Goal: Task Accomplishment & Management: Manage account settings

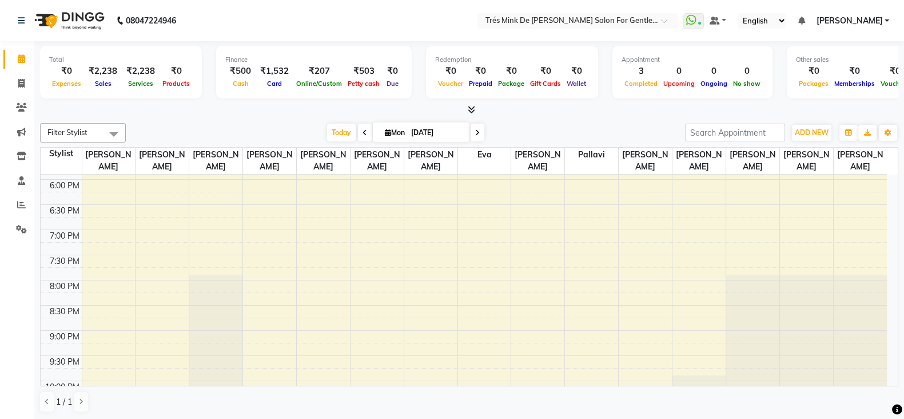
scroll to position [500, 0]
click at [332, 134] on span "Today" at bounding box center [341, 133] width 29 height 18
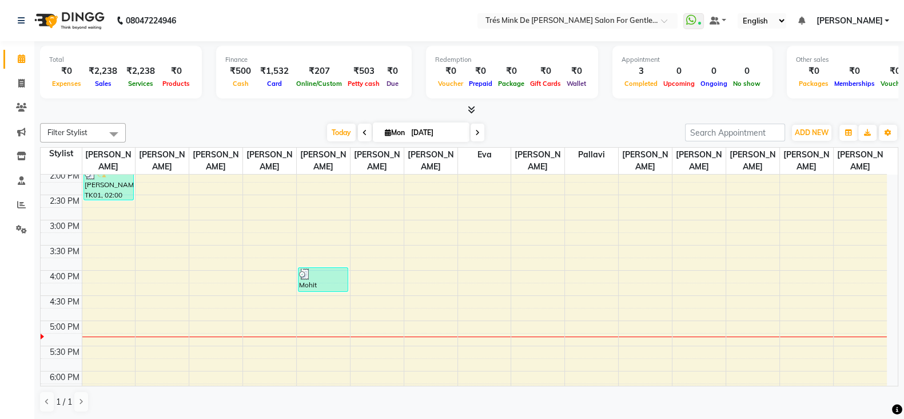
scroll to position [235, 0]
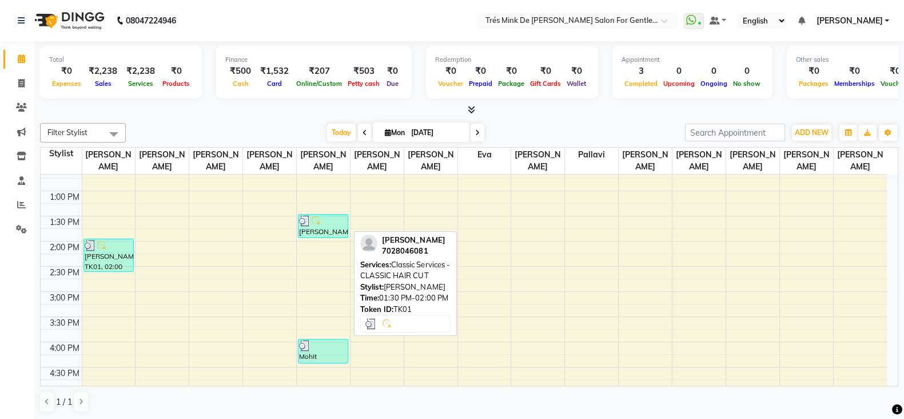
click at [309, 228] on div "[PERSON_NAME], TK01, 01:30 PM-02:00 PM, Classic Services - CLASSIC HAIR CUT" at bounding box center [324, 225] width 50 height 23
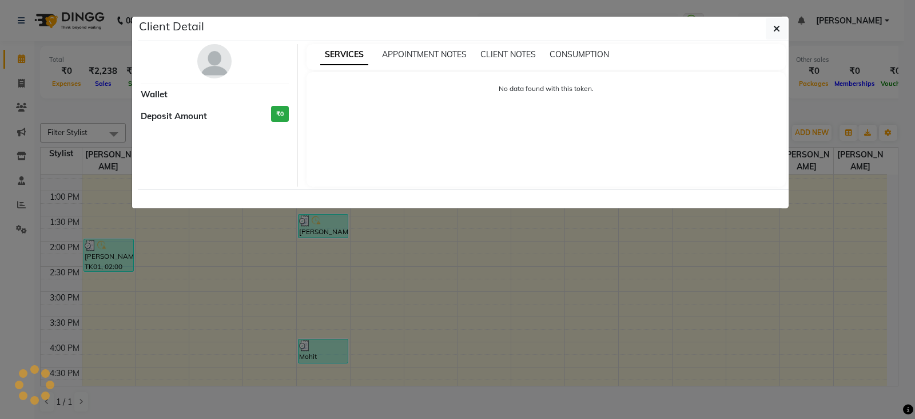
select select "3"
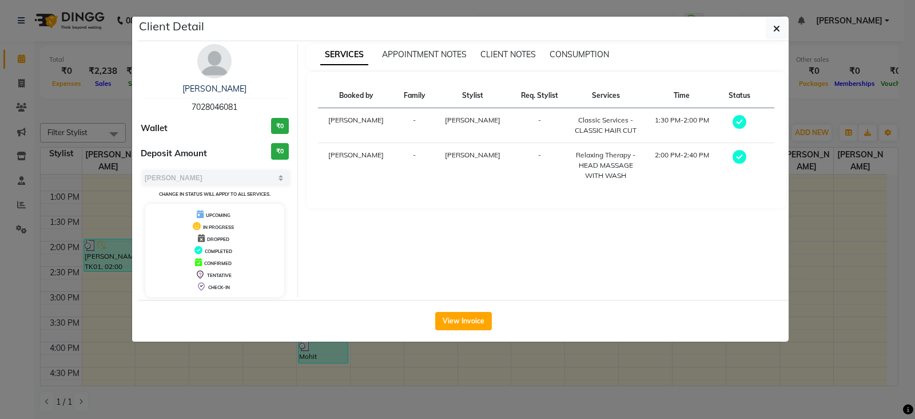
click at [77, 102] on ngb-modal-window "Client Detail [PERSON_NAME] 7028046081 Wallet ₹0 Deposit Amount ₹0 Select MARK …" at bounding box center [457, 209] width 915 height 419
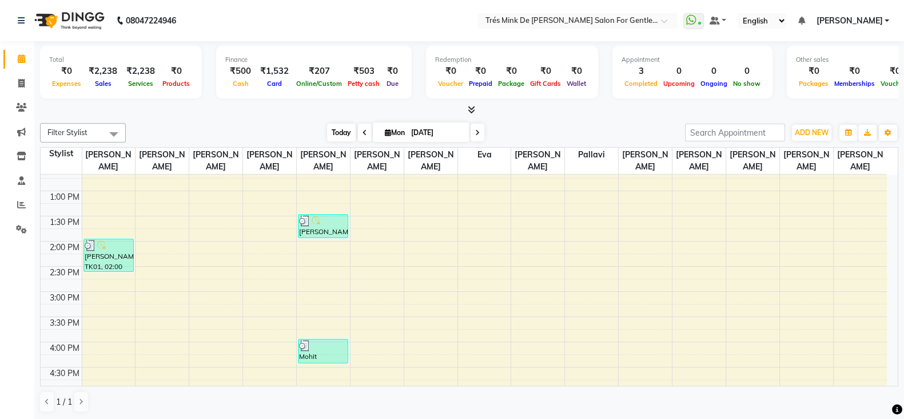
click at [342, 133] on span "Today" at bounding box center [341, 133] width 29 height 18
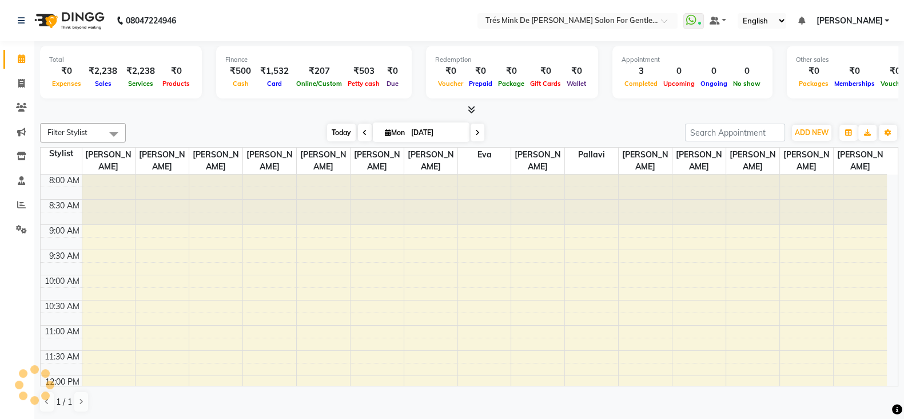
scroll to position [449, 0]
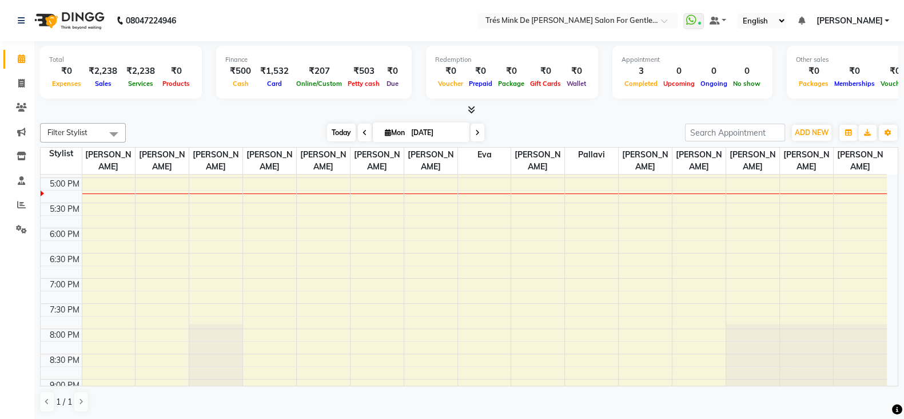
click at [344, 130] on span "Today" at bounding box center [341, 133] width 29 height 18
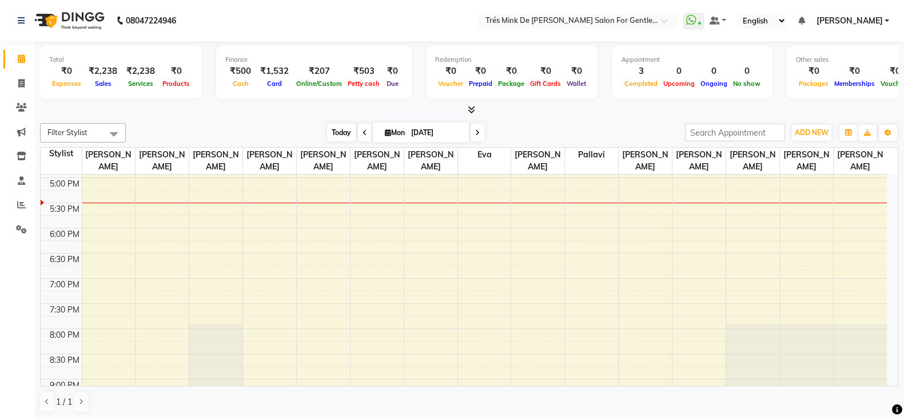
click at [333, 138] on span "Today" at bounding box center [341, 133] width 29 height 18
click at [332, 137] on span "Today" at bounding box center [341, 133] width 29 height 18
click at [336, 130] on span "Today" at bounding box center [341, 133] width 29 height 18
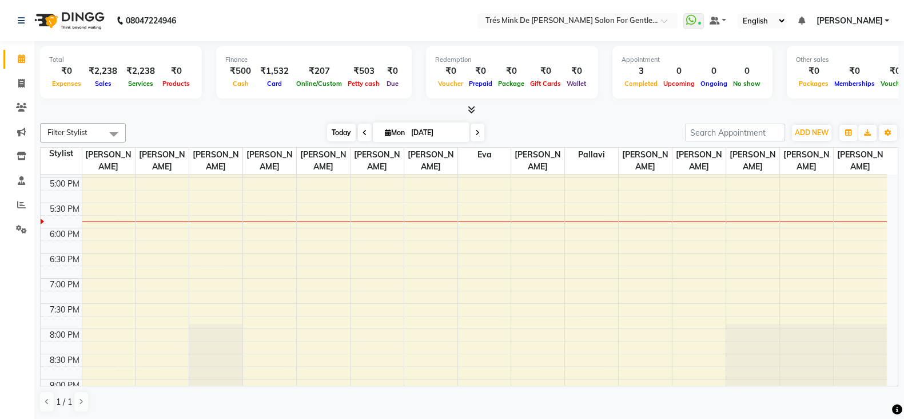
click at [344, 126] on span "Today" at bounding box center [341, 133] width 29 height 18
click at [342, 116] on div "Total ₹0 Expenses ₹2,238 Sales ₹2,238 Services ₹0 Products Finance ₹500 Cash ₹1…" at bounding box center [469, 230] width 870 height 379
click at [329, 130] on span "Today" at bounding box center [341, 133] width 29 height 18
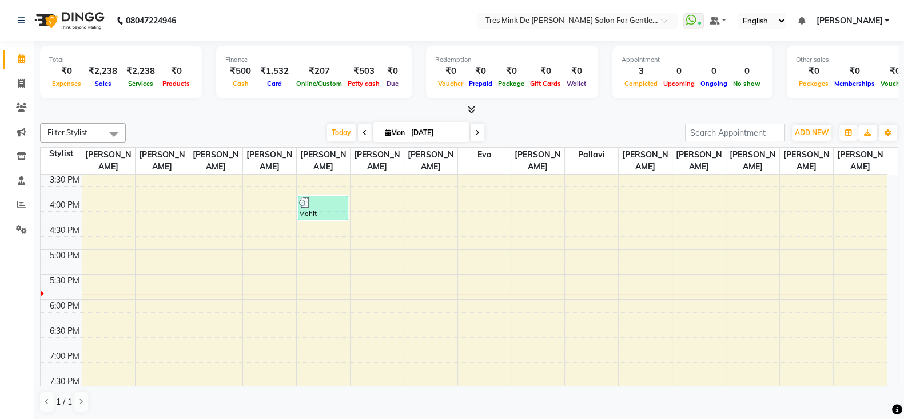
scroll to position [307, 0]
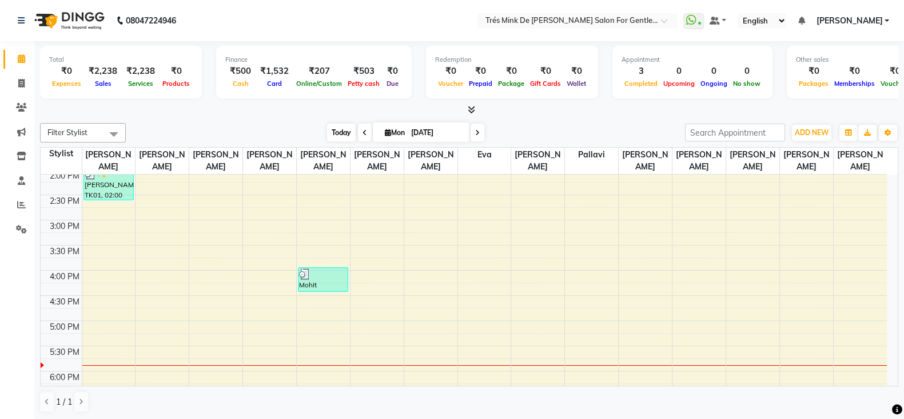
click at [331, 130] on span "Today" at bounding box center [341, 133] width 29 height 18
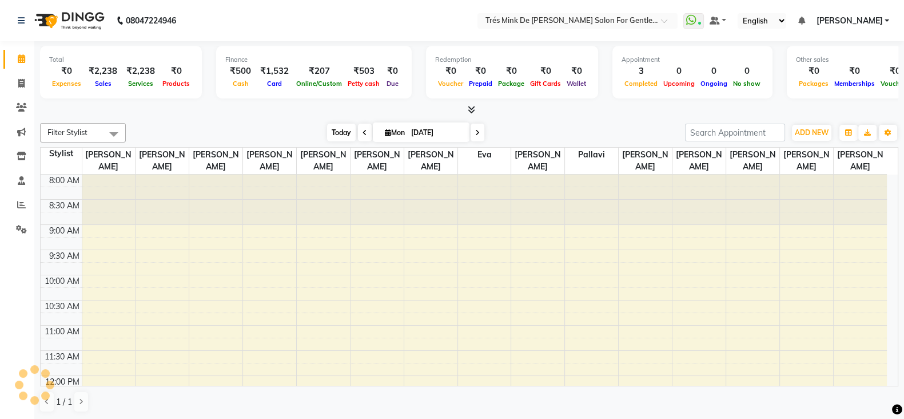
scroll to position [449, 0]
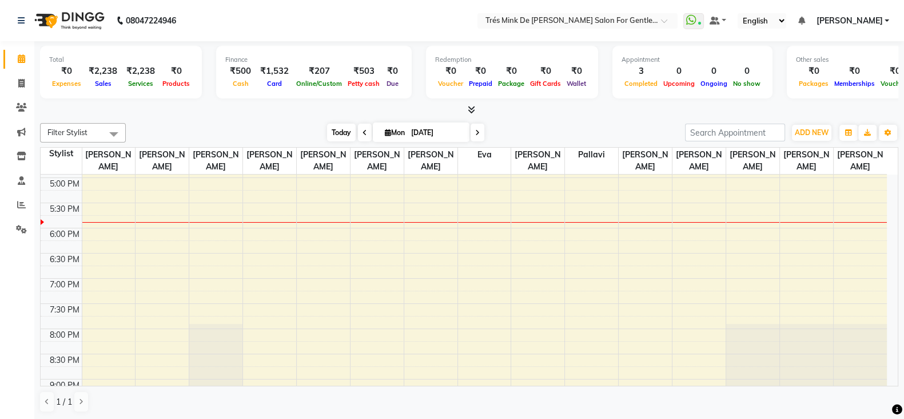
click at [334, 132] on span "Today" at bounding box center [341, 133] width 29 height 18
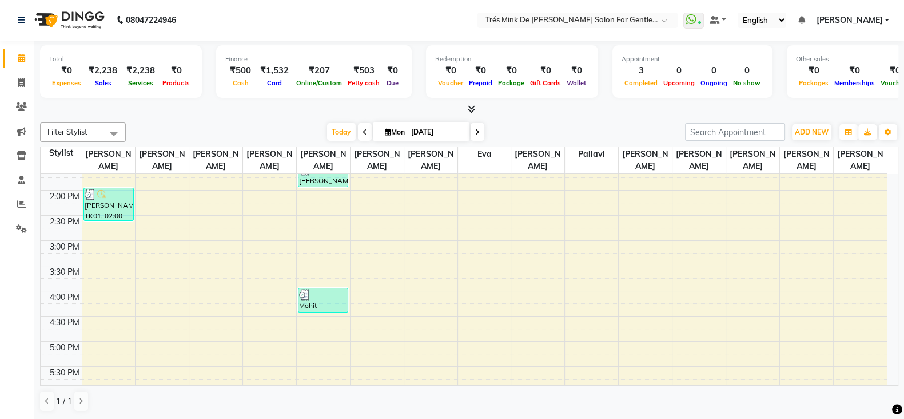
scroll to position [357, 0]
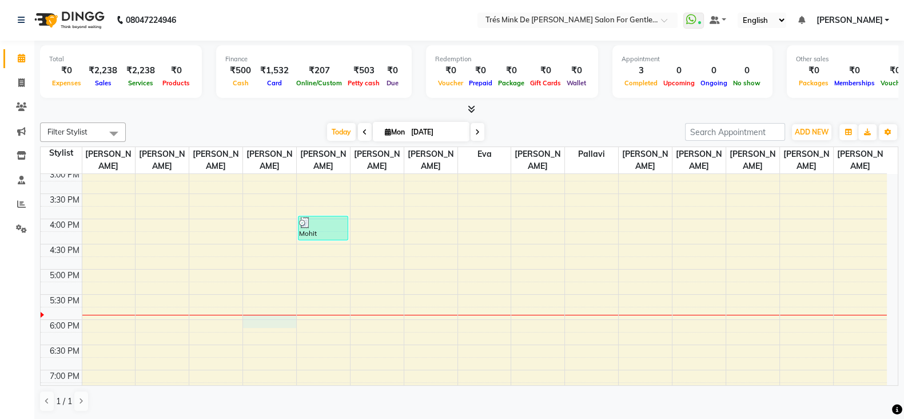
click at [266, 316] on div "8:00 AM 8:30 AM 9:00 AM 9:30 AM 10:00 AM 10:30 AM 11:00 AM 11:30 AM 12:00 PM 12…" at bounding box center [464, 218] width 846 height 805
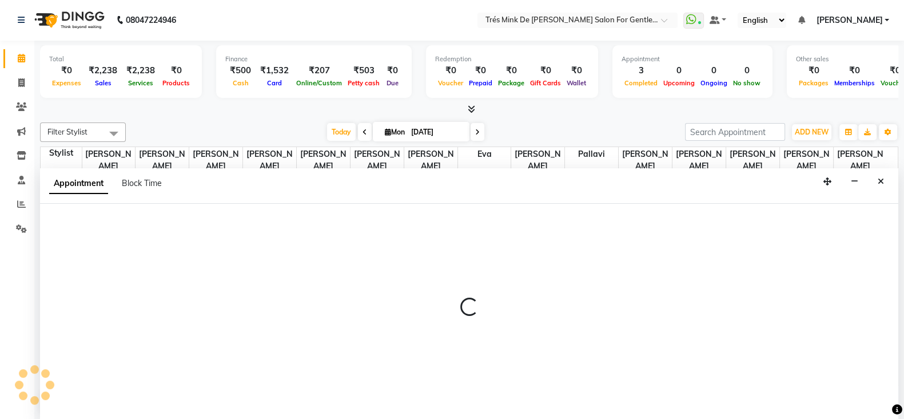
select select "49624"
select select "tentative"
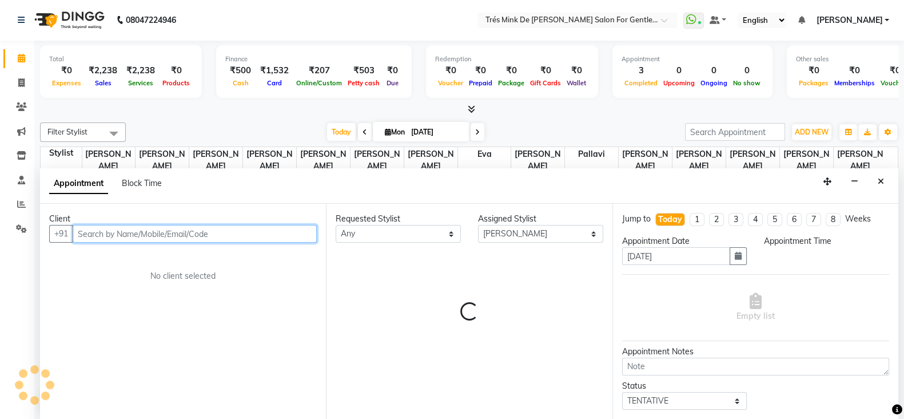
select select "1080"
click at [184, 239] on input "text" at bounding box center [195, 234] width 244 height 18
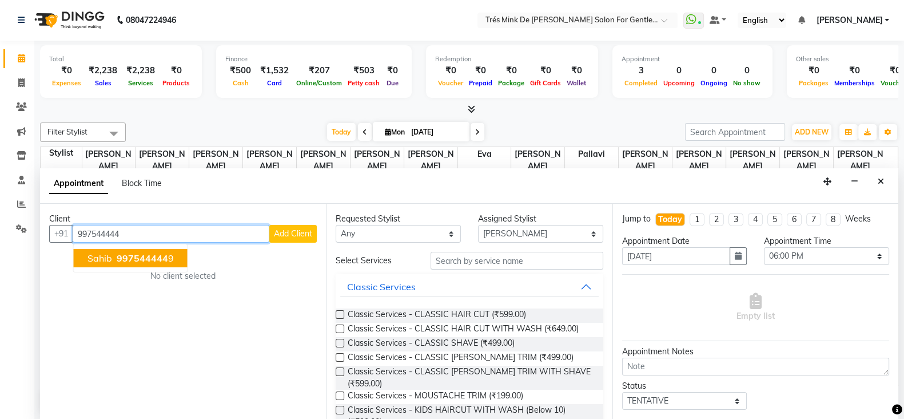
click at [130, 258] on span "997544444" at bounding box center [142, 257] width 51 height 11
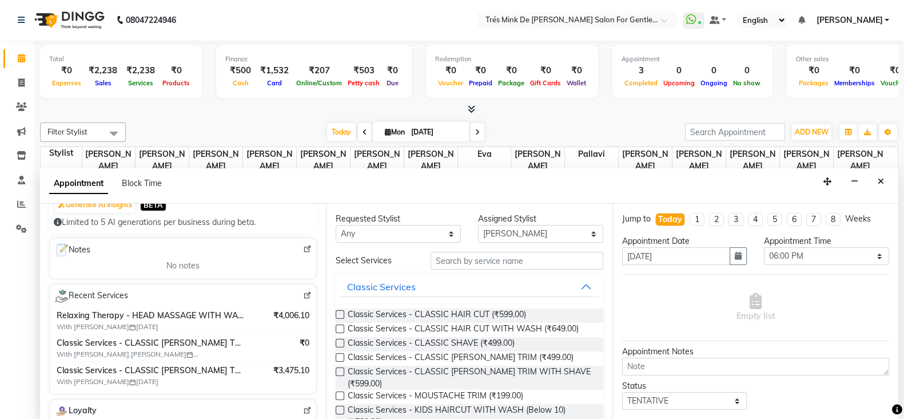
scroll to position [142, 0]
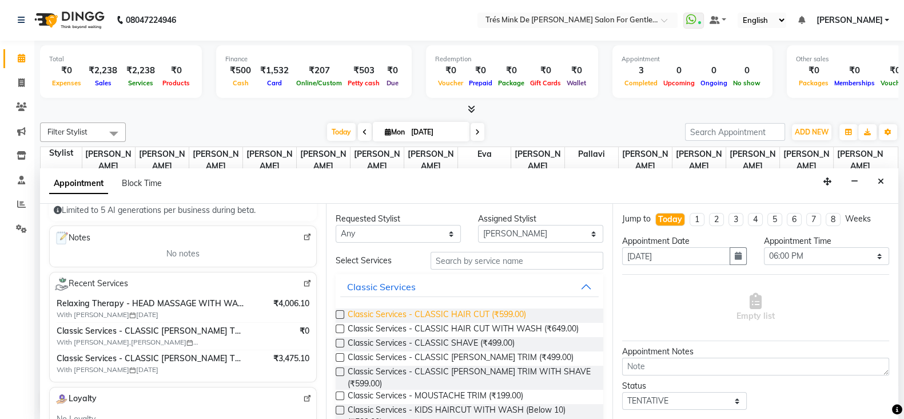
type input "9975444449"
click at [455, 309] on span "Classic Services - CLASSIC HAIR CUT (₹599.00)" at bounding box center [437, 315] width 178 height 14
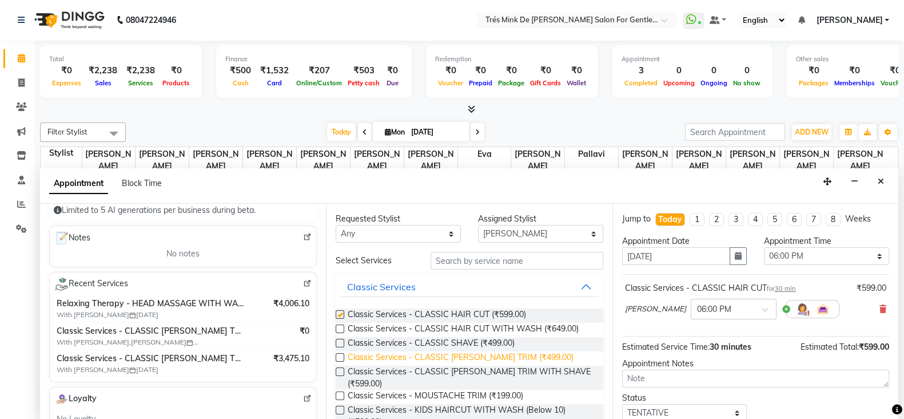
checkbox input "false"
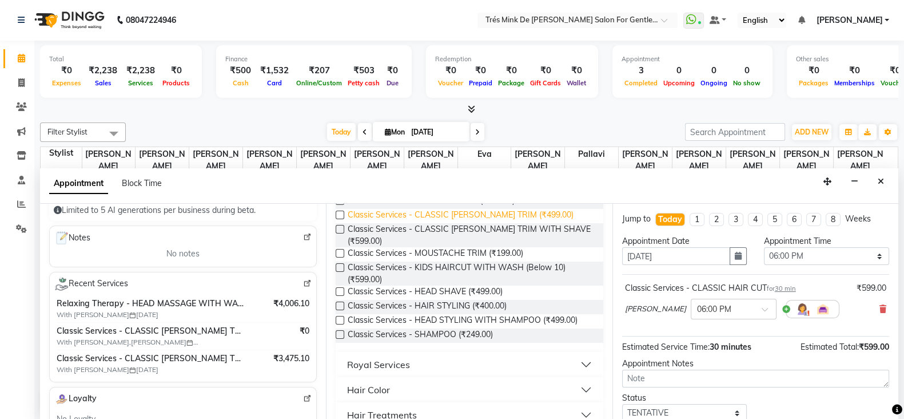
scroll to position [0, 0]
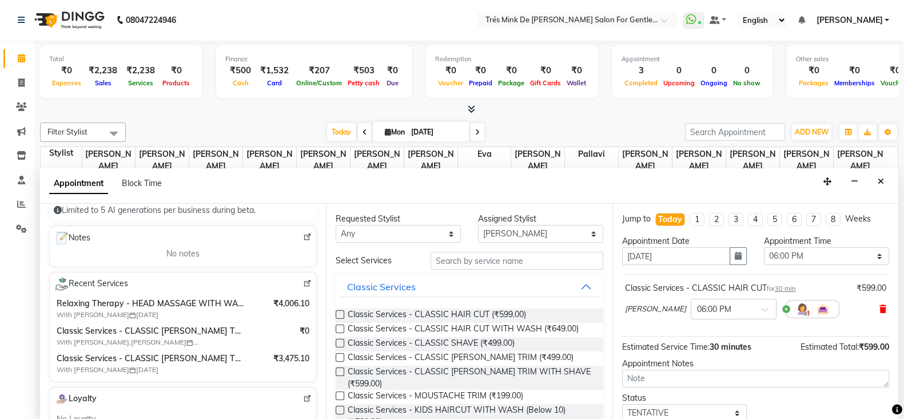
click at [879, 306] on icon at bounding box center [882, 309] width 7 height 8
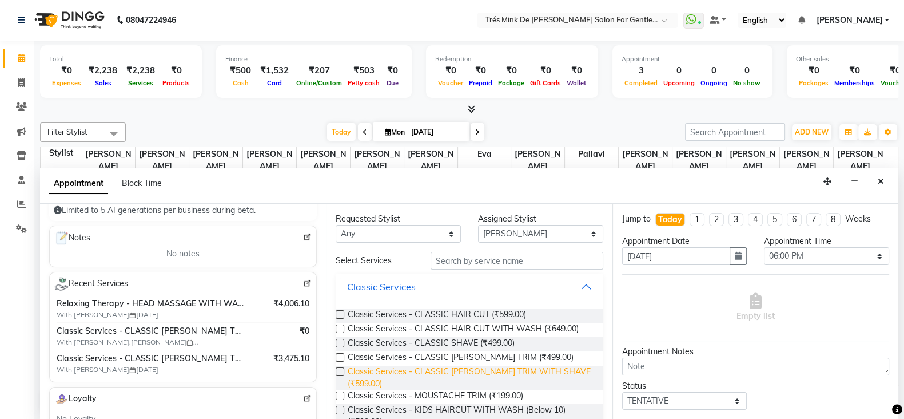
click at [453, 369] on span "Classic Services - CLASSIC [PERSON_NAME] TRIM WITH SHAVE (₹599.00)" at bounding box center [471, 377] width 246 height 24
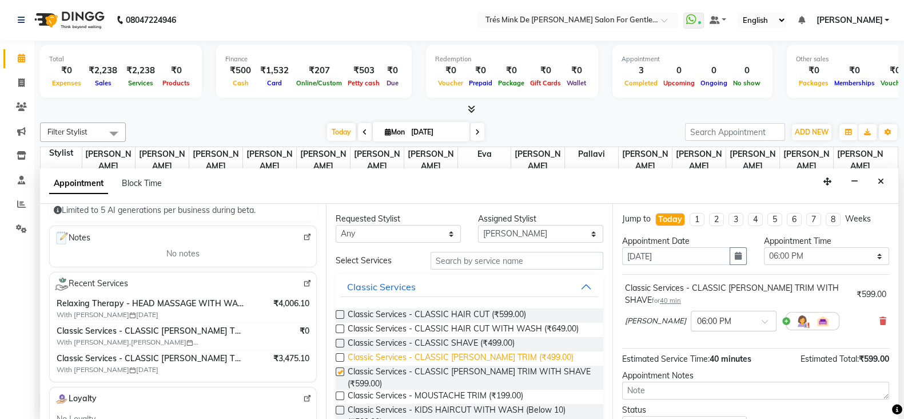
checkbox input "false"
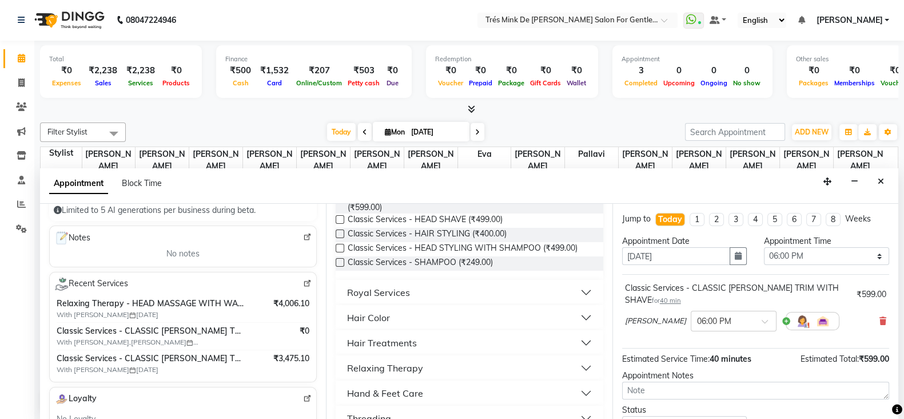
click at [381, 367] on div "Relaxing Therapy" at bounding box center [385, 368] width 76 height 14
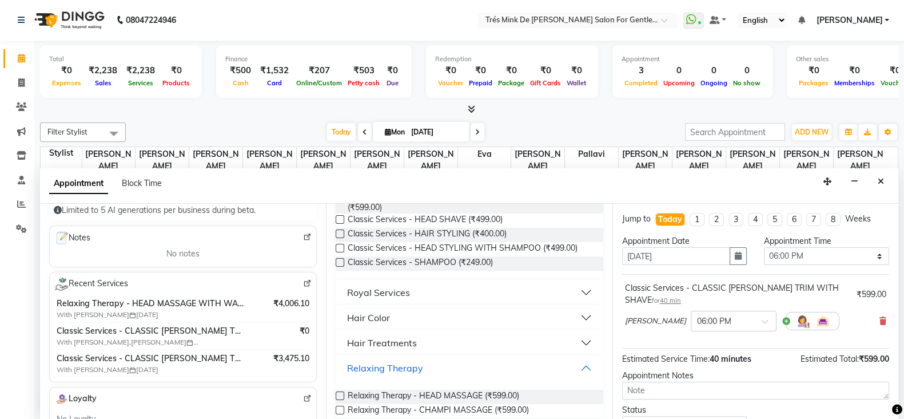
scroll to position [285, 0]
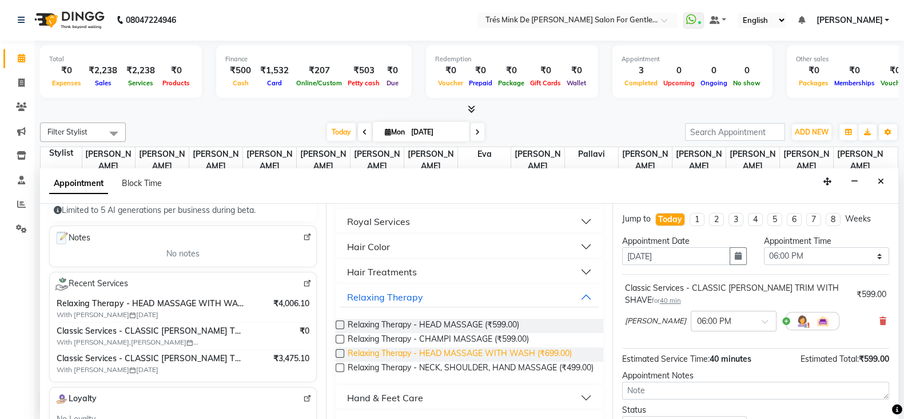
click at [456, 353] on span "Relaxing Therapy - HEAD MASSAGE WITH WASH (₹699.00)" at bounding box center [460, 354] width 224 height 14
checkbox input "false"
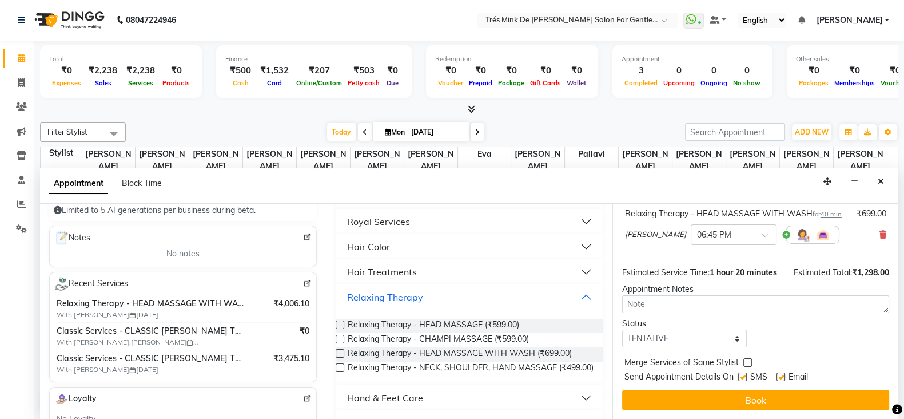
scroll to position [142, 0]
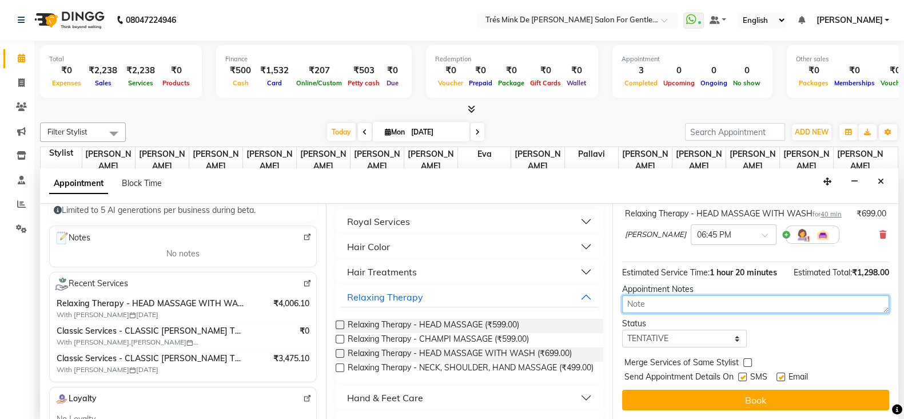
click at [668, 313] on textarea at bounding box center [755, 304] width 267 height 18
paste textarea "Simran"
type textarea "Simran"
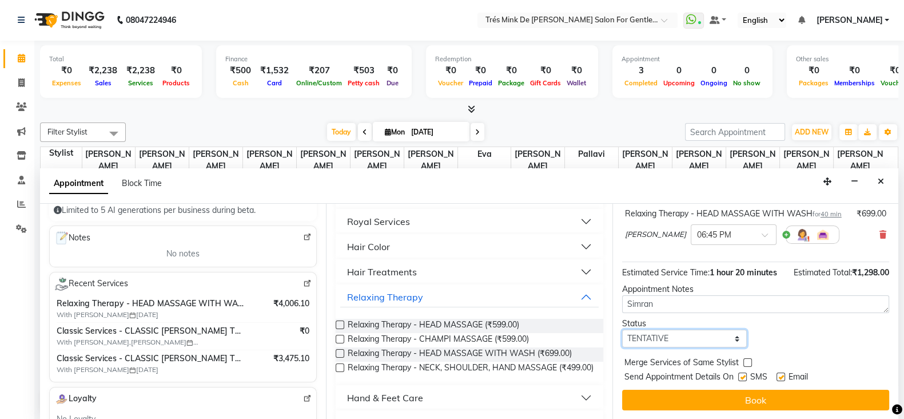
click at [653, 347] on select "Select TENTATIVE CONFIRM CHECK-IN UPCOMING" at bounding box center [684, 338] width 125 height 18
select select "confirm booking"
click at [622, 347] on select "Select TENTATIVE CONFIRM CHECK-IN UPCOMING" at bounding box center [684, 338] width 125 height 18
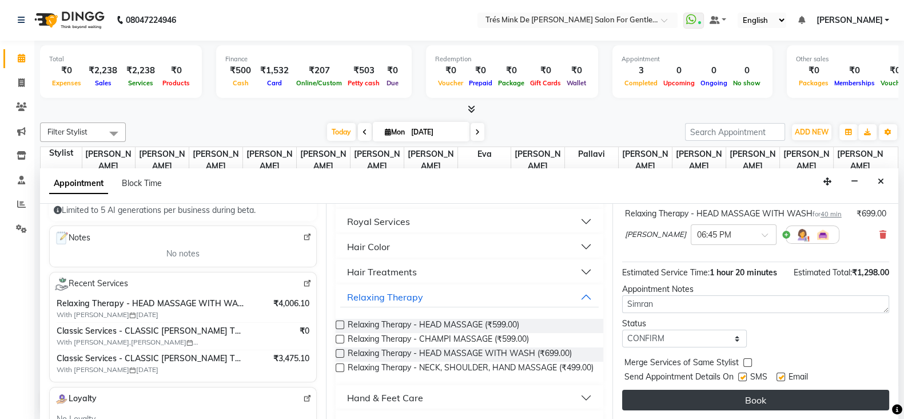
click at [655, 398] on button "Book" at bounding box center [755, 399] width 267 height 21
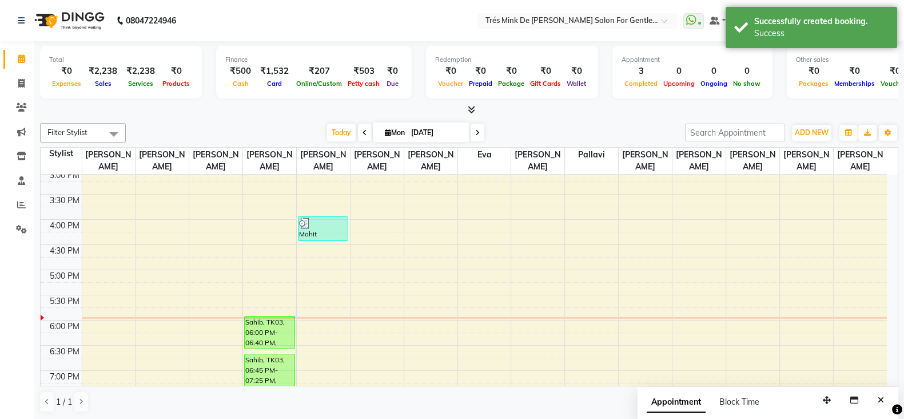
scroll to position [429, 0]
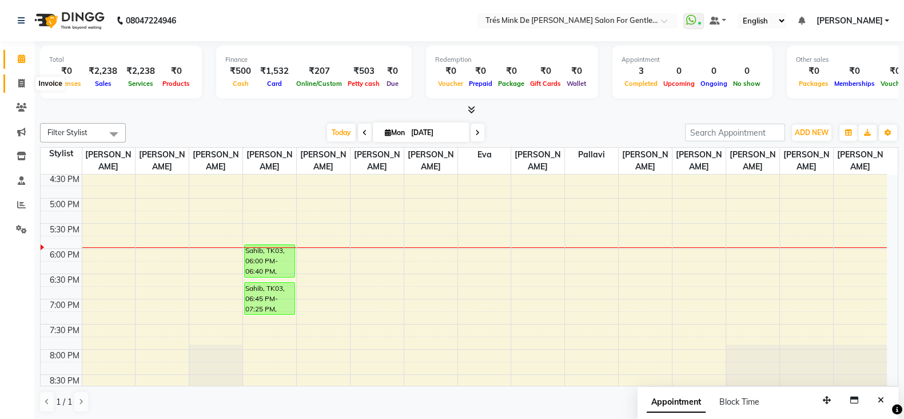
click at [21, 81] on icon at bounding box center [21, 83] width 6 height 9
select select "service"
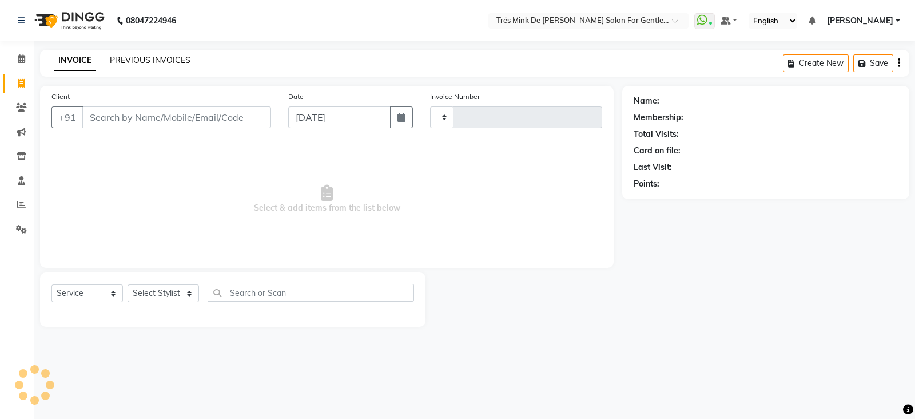
click at [141, 60] on link "PREVIOUS INVOICES" at bounding box center [150, 60] width 81 height 10
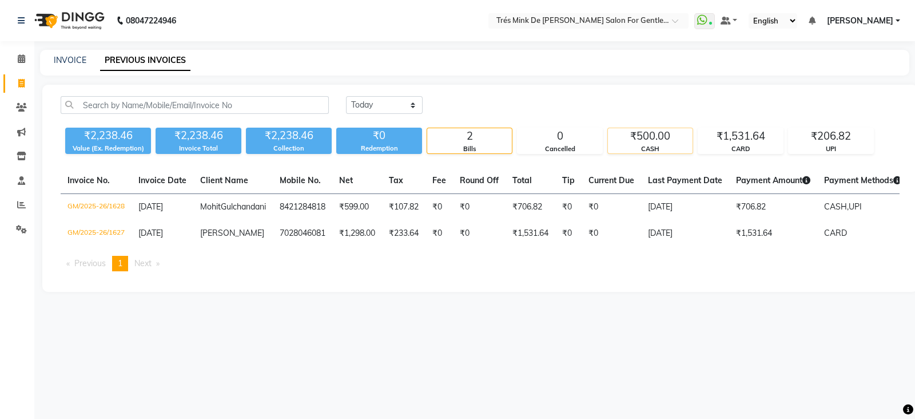
click at [655, 136] on div "₹500.00" at bounding box center [650, 136] width 85 height 16
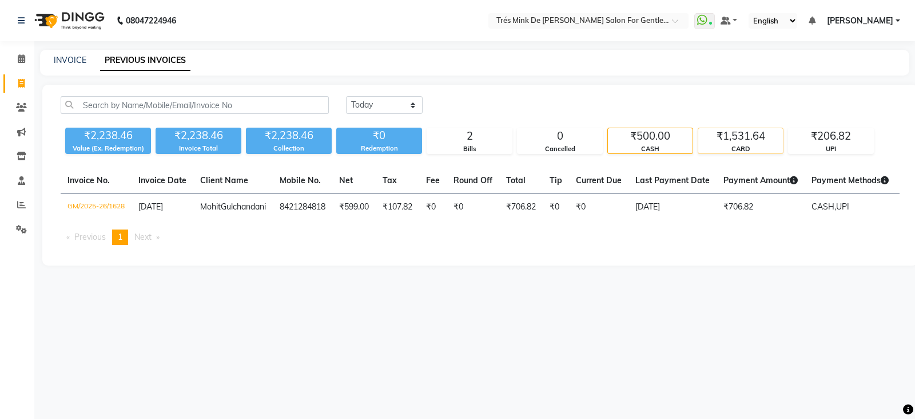
click at [741, 150] on div "CARD" at bounding box center [740, 149] width 85 height 10
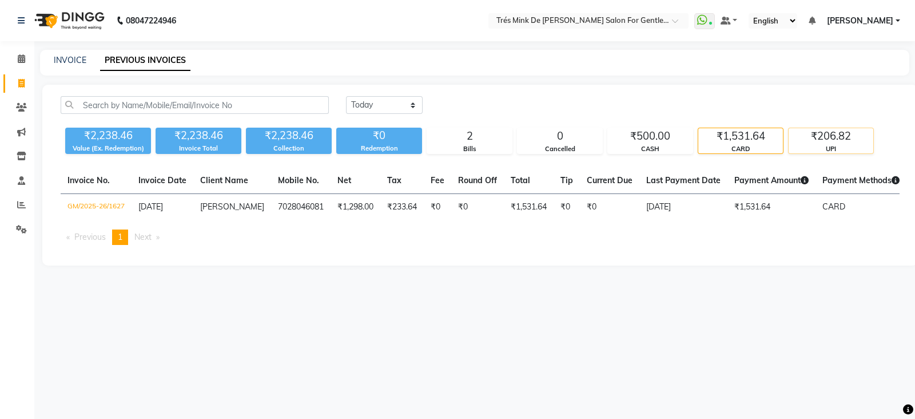
click at [801, 148] on div "UPI" at bounding box center [831, 149] width 85 height 10
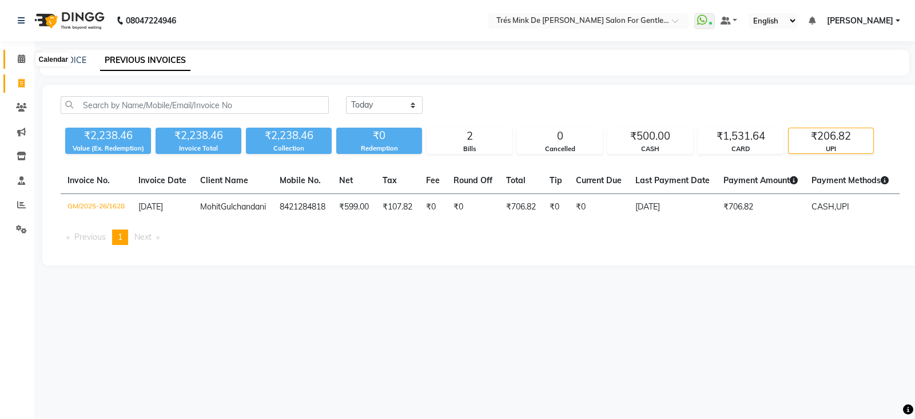
click at [18, 59] on icon at bounding box center [21, 58] width 7 height 9
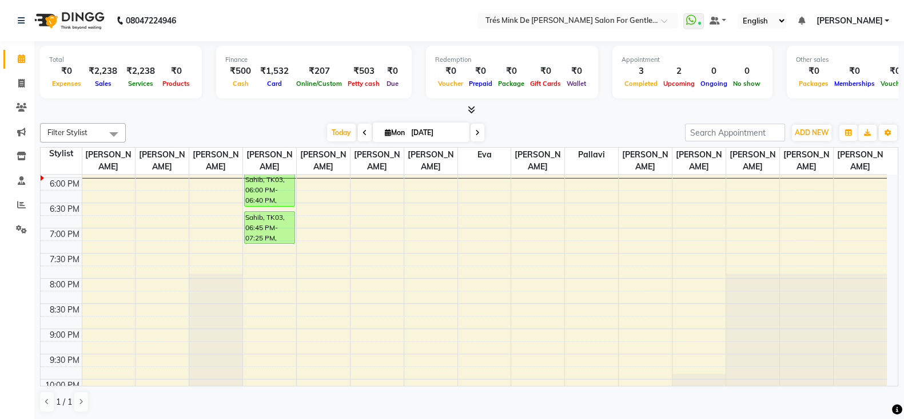
scroll to position [429, 0]
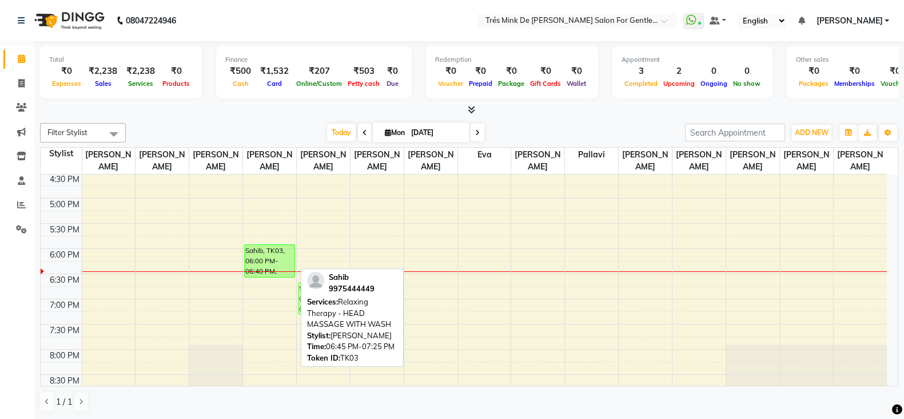
drag, startPoint x: 268, startPoint y: 294, endPoint x: 309, endPoint y: 292, distance: 41.3
click at [309, 292] on div "Filter Stylist Select All [PERSON_NAME] [PERSON_NAME] [PERSON_NAME] [PERSON_NAM…" at bounding box center [469, 267] width 858 height 299
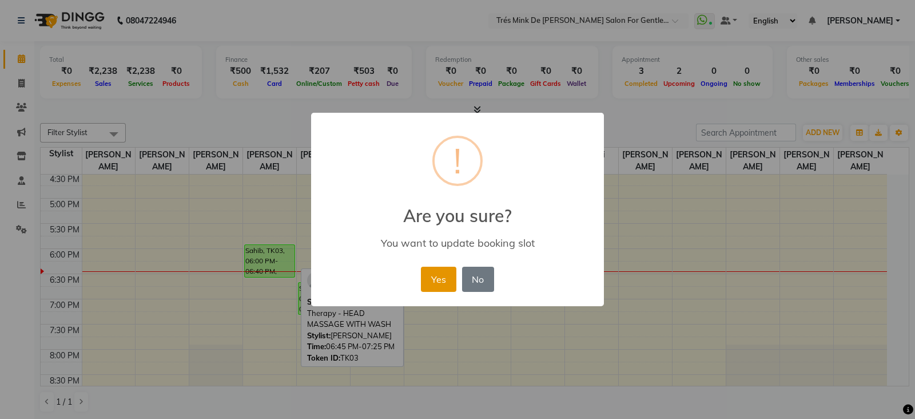
click at [427, 272] on button "Yes" at bounding box center [438, 278] width 35 height 25
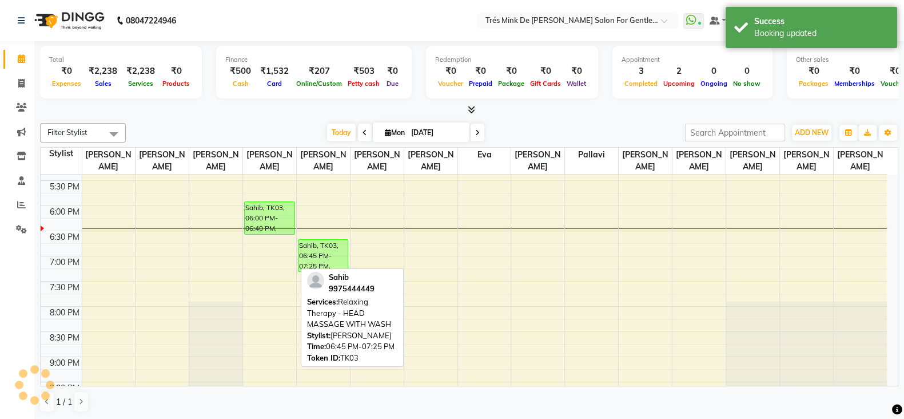
scroll to position [500, 0]
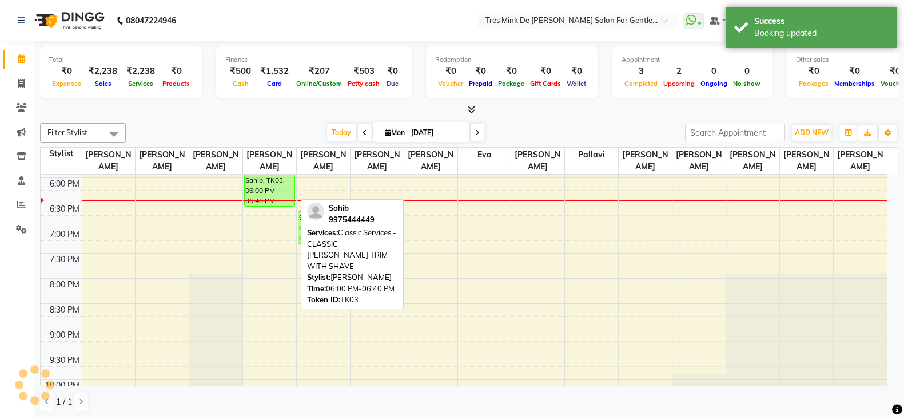
click at [288, 204] on div at bounding box center [270, 206] width 50 height 5
click at [274, 186] on div "Sahib, TK03, 06:00 PM-06:40 PM, Classic Services - CLASSIC [PERSON_NAME] TRIM W…" at bounding box center [270, 189] width 50 height 31
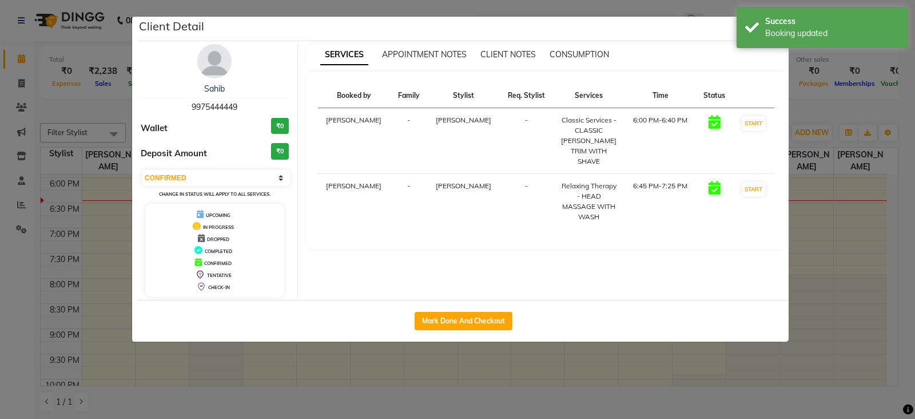
click at [260, 173] on select "Select IN SERVICE CONFIRMED TENTATIVE CHECK IN MARK DONE DROPPED UPCOMING" at bounding box center [216, 178] width 148 height 16
select select "1"
click at [142, 170] on select "Select IN SERVICE CONFIRMED TENTATIVE CHECK IN MARK DONE DROPPED UPCOMING" at bounding box center [216, 178] width 148 height 16
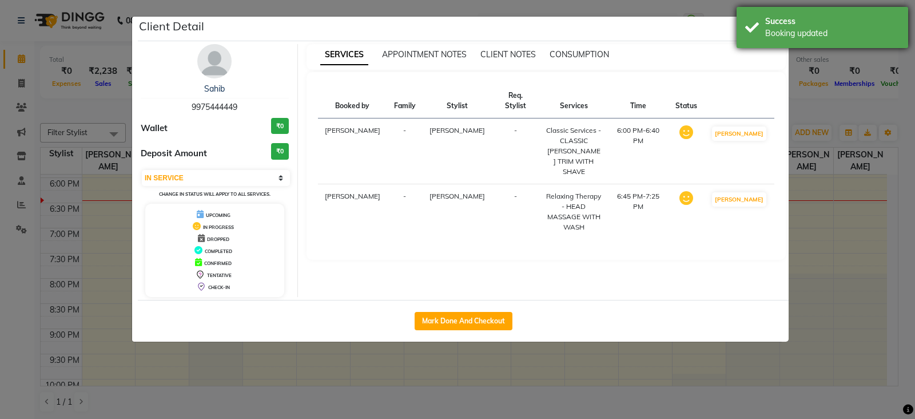
click at [747, 41] on div "Success Booking updated" at bounding box center [823, 27] width 172 height 41
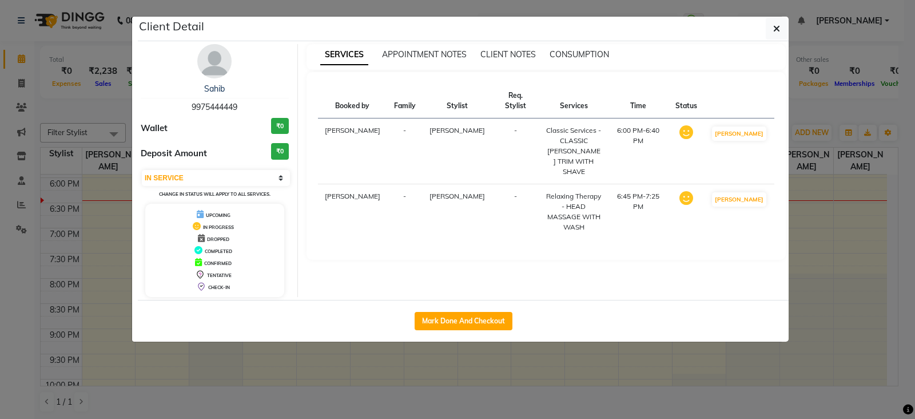
click at [783, 27] on button "button" at bounding box center [777, 29] width 22 height 22
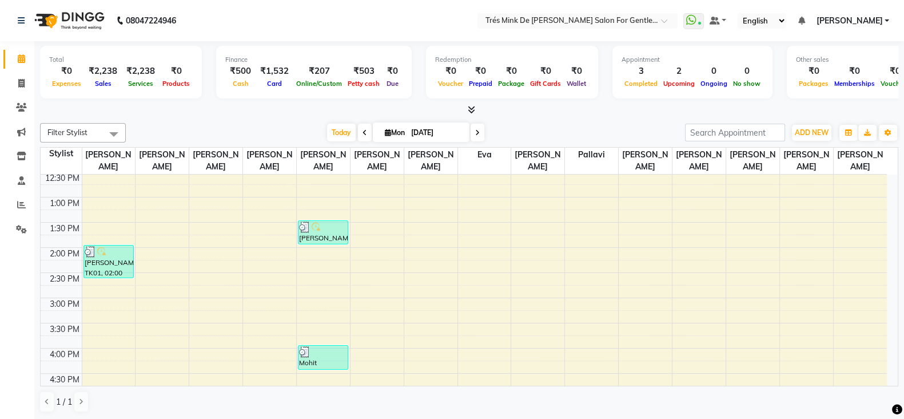
scroll to position [372, 0]
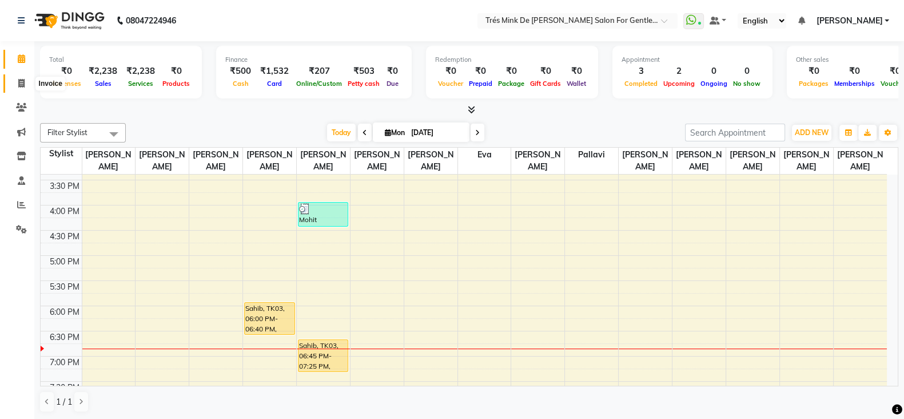
click at [20, 83] on icon at bounding box center [21, 83] width 6 height 9
select select "service"
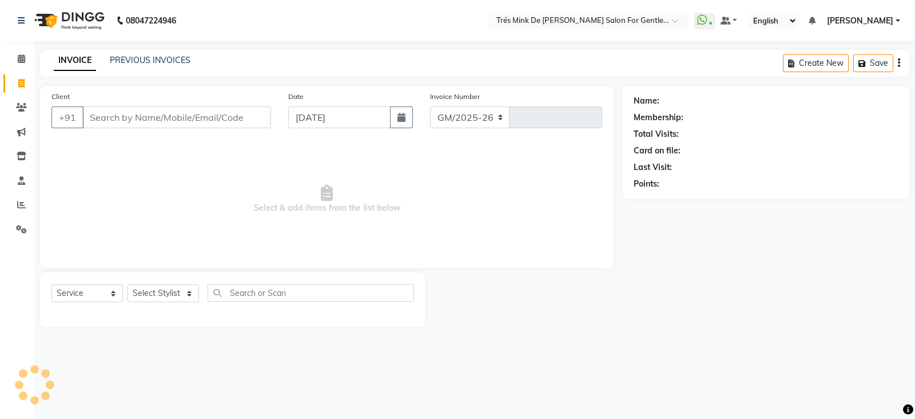
select select "4236"
type input "1629"
click at [176, 64] on link "PREVIOUS INVOICES" at bounding box center [150, 60] width 81 height 10
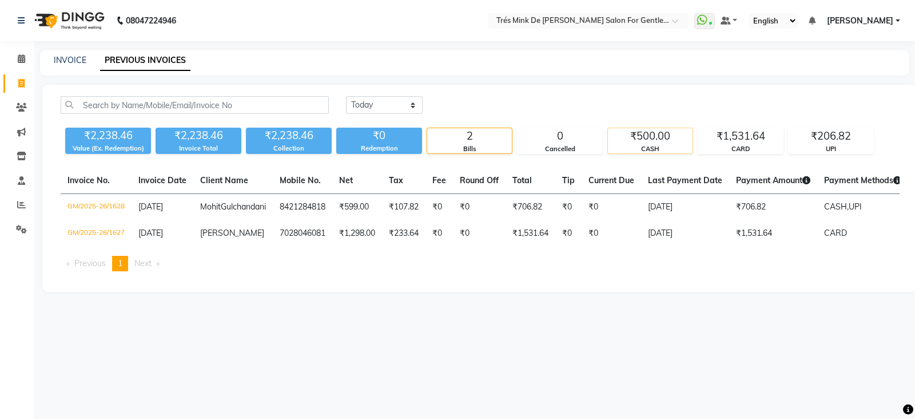
click at [664, 145] on div "CASH" at bounding box center [650, 149] width 85 height 10
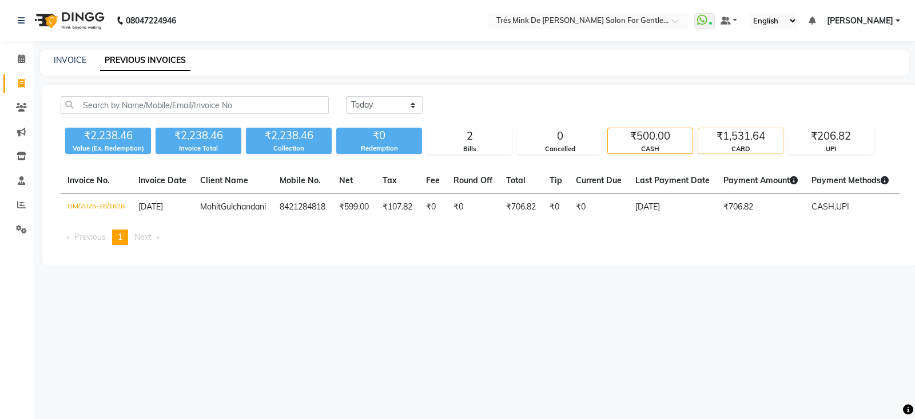
click at [706, 150] on div "CARD" at bounding box center [740, 149] width 85 height 10
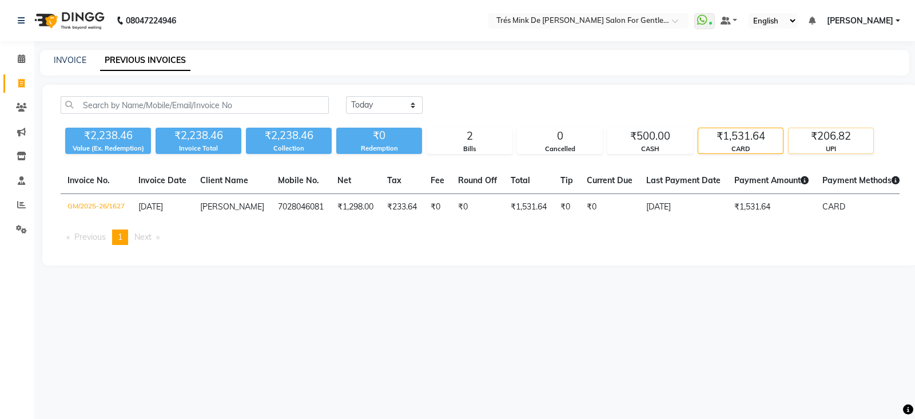
click at [805, 146] on div "UPI" at bounding box center [831, 149] width 85 height 10
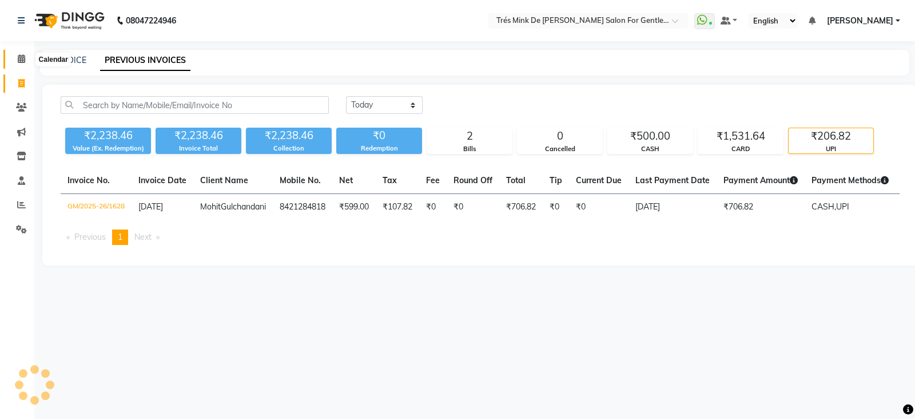
click at [25, 59] on icon at bounding box center [21, 58] width 7 height 9
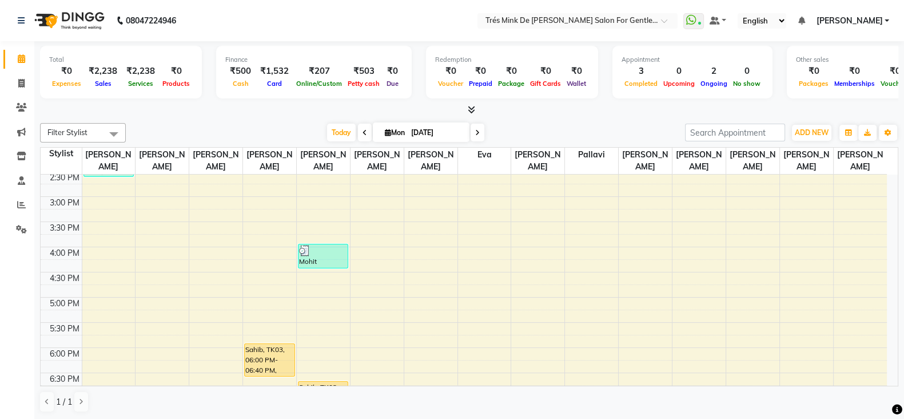
scroll to position [423, 0]
